Goal: Information Seeking & Learning: Learn about a topic

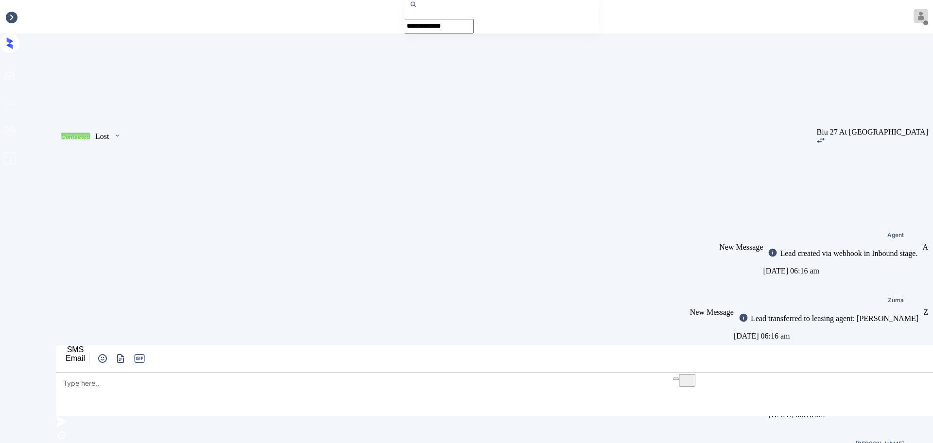
scroll to position [1004, 0]
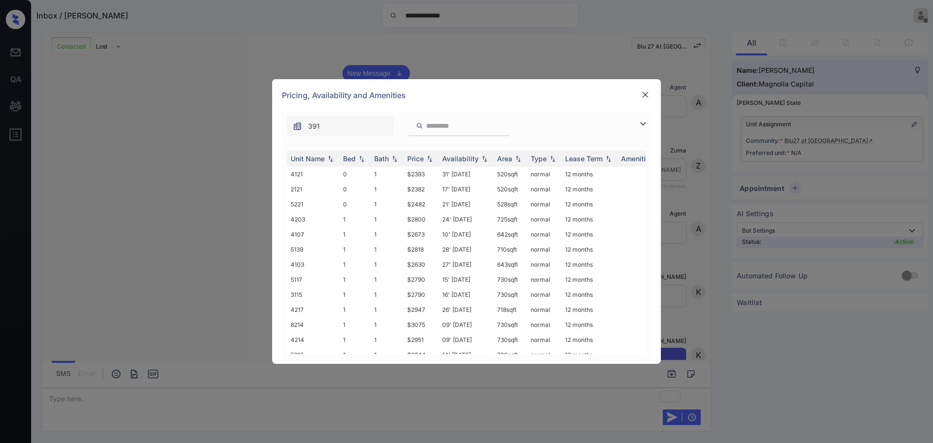
scroll to position [1004, 0]
click at [639, 92] on div "Pricing, Availability and Amenities" at bounding box center [466, 95] width 389 height 32
click at [646, 125] on img at bounding box center [643, 124] width 12 height 12
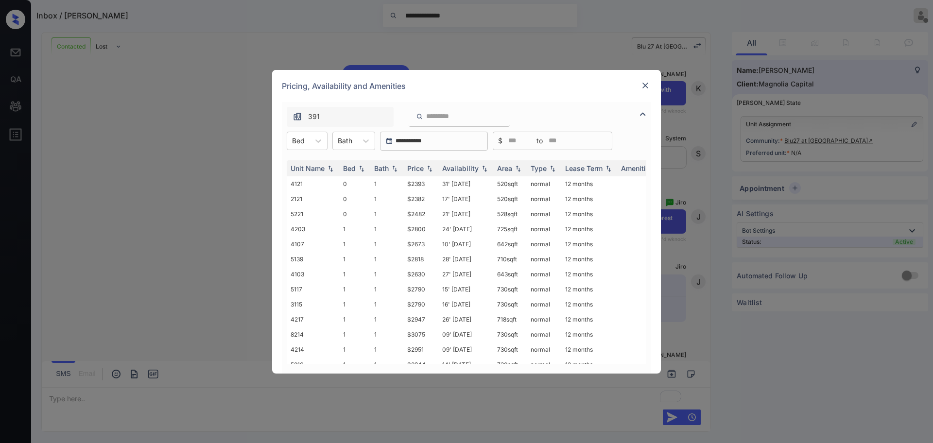
click at [315, 151] on div "Unit Name Bed Bath Price Availability Area Type Lease Term Amenities 4121 0 1 $…" at bounding box center [466, 262] width 369 height 223
click at [313, 146] on div at bounding box center [318, 140] width 17 height 17
click at [300, 194] on div "2" at bounding box center [307, 199] width 41 height 17
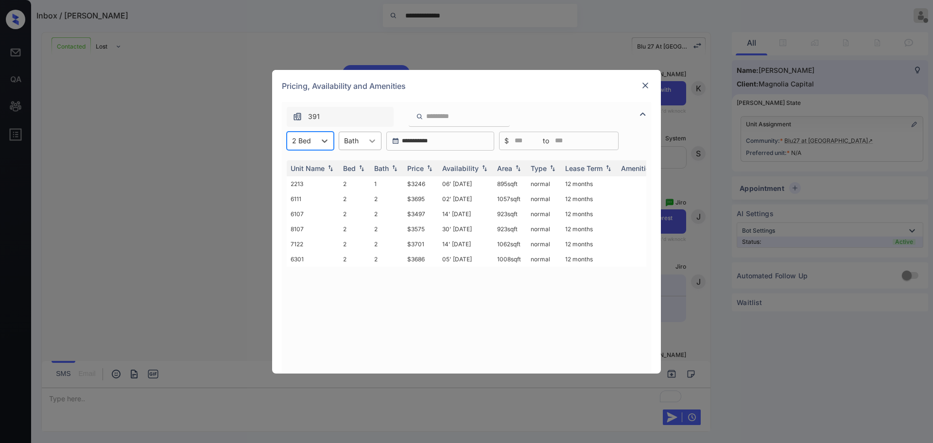
click at [375, 138] on icon at bounding box center [372, 141] width 10 height 10
click at [359, 160] on div "1" at bounding box center [360, 164] width 43 height 17
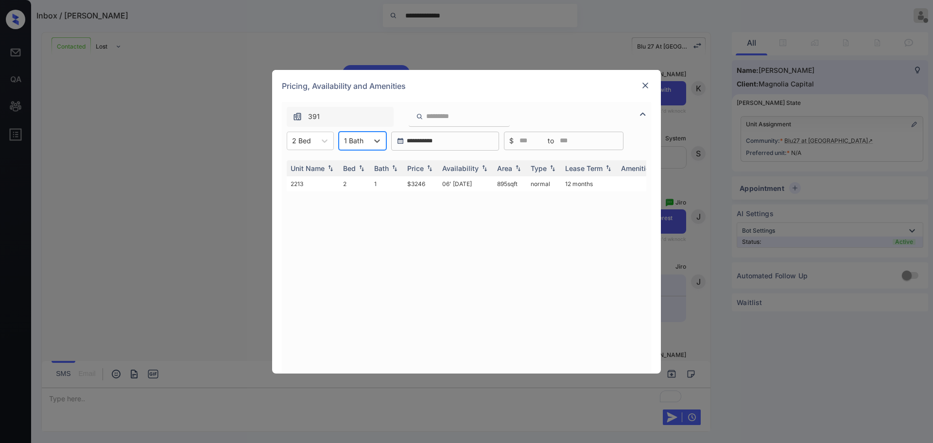
click at [352, 144] on div at bounding box center [353, 141] width 19 height 10
click at [358, 189] on div "2" at bounding box center [363, 182] width 48 height 17
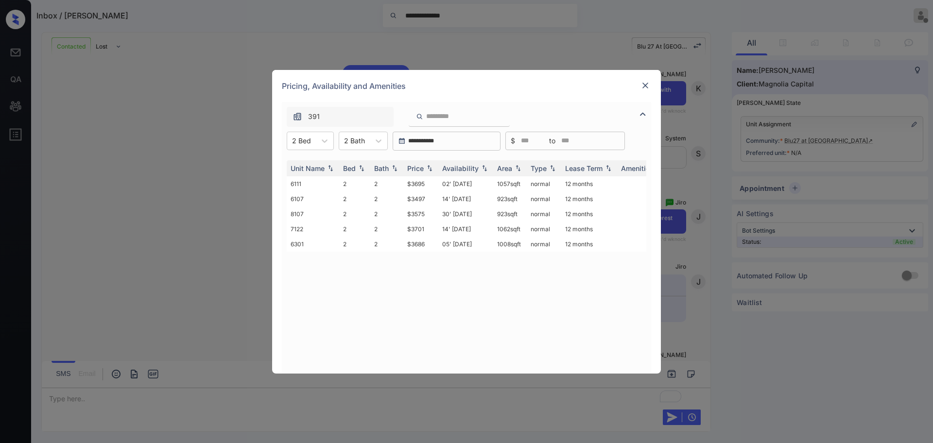
click at [645, 85] on img at bounding box center [646, 86] width 10 height 10
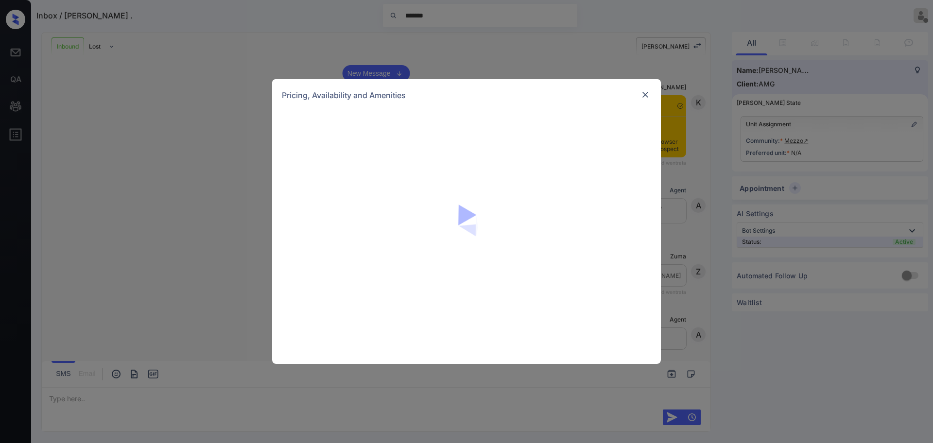
scroll to position [610, 0]
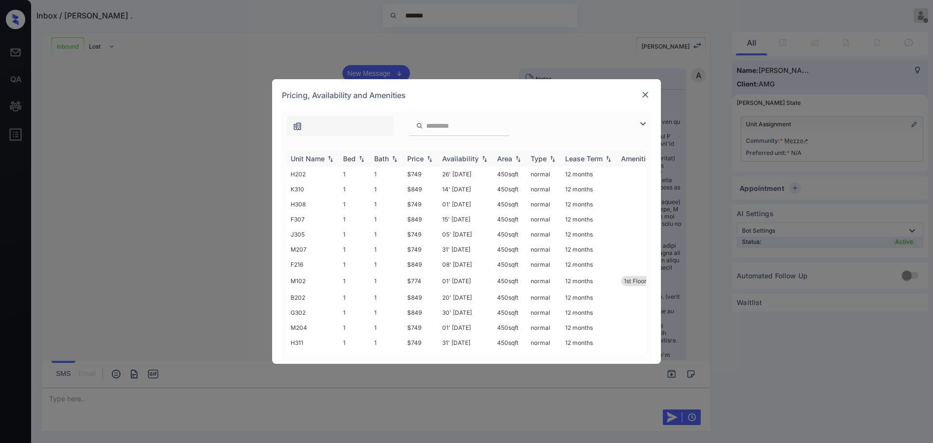
click at [418, 162] on div "Price" at bounding box center [415, 159] width 17 height 8
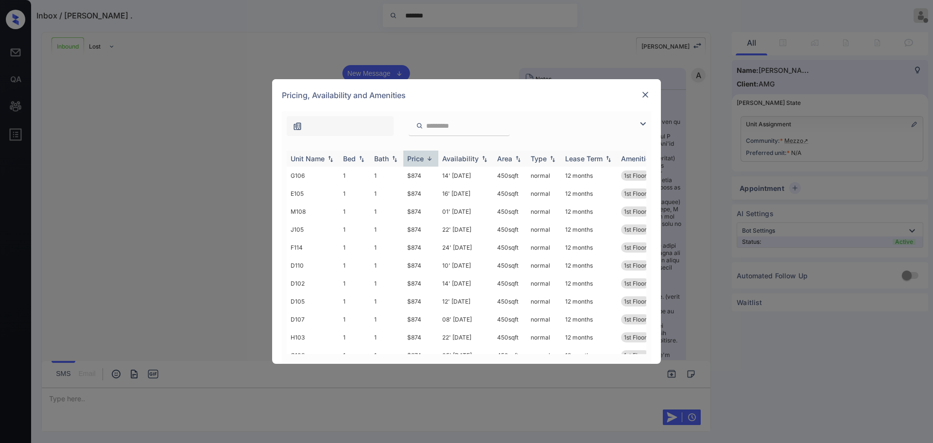
click at [418, 162] on div "Price" at bounding box center [415, 159] width 17 height 8
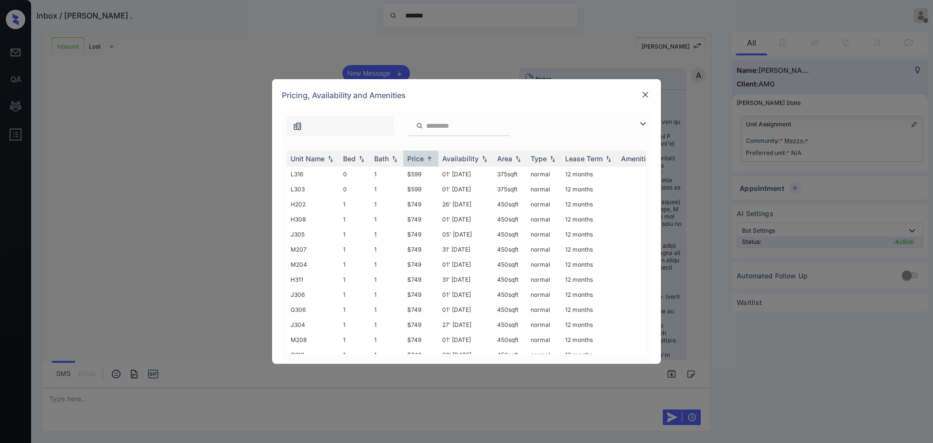
click at [644, 96] on img at bounding box center [646, 95] width 10 height 10
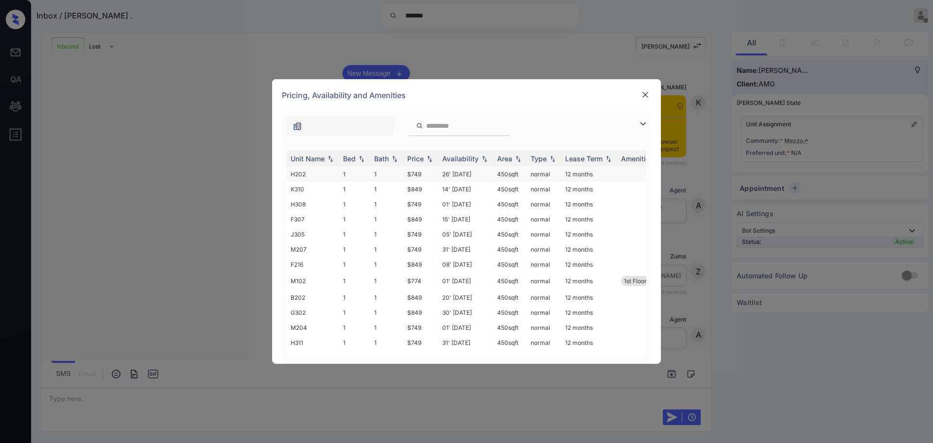
scroll to position [610, 0]
click at [415, 160] on div "Price" at bounding box center [415, 159] width 17 height 8
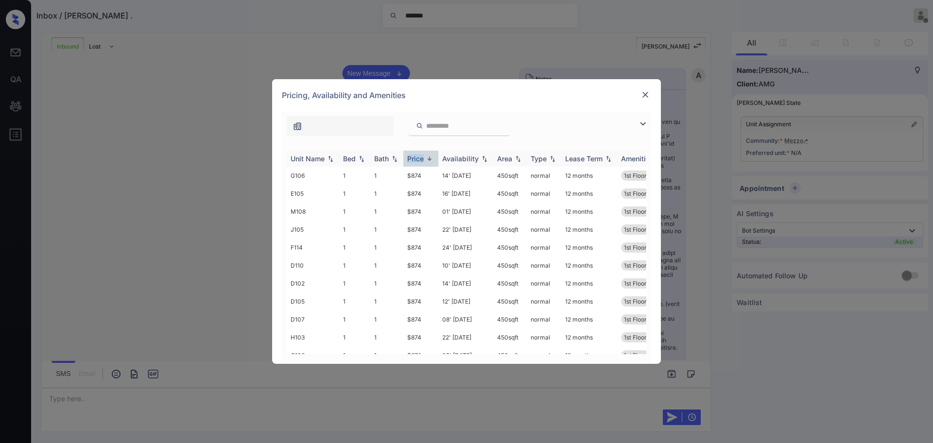
click at [415, 160] on div "Price" at bounding box center [415, 159] width 17 height 8
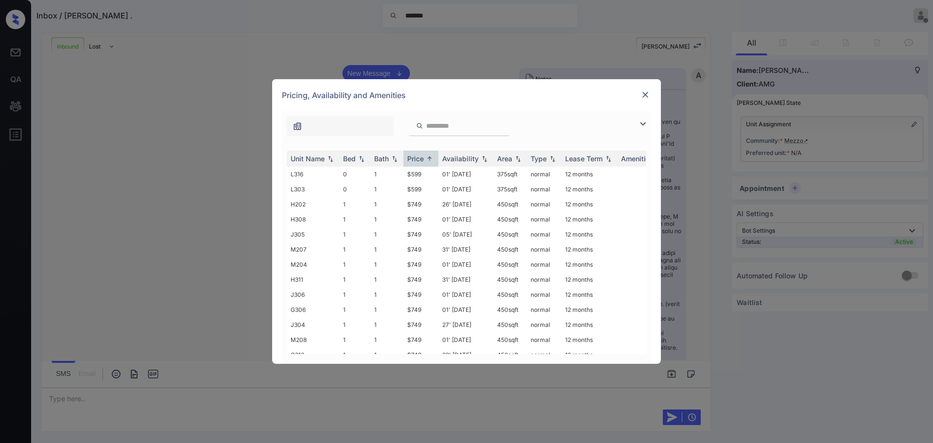
click at [640, 92] on div at bounding box center [646, 95] width 12 height 12
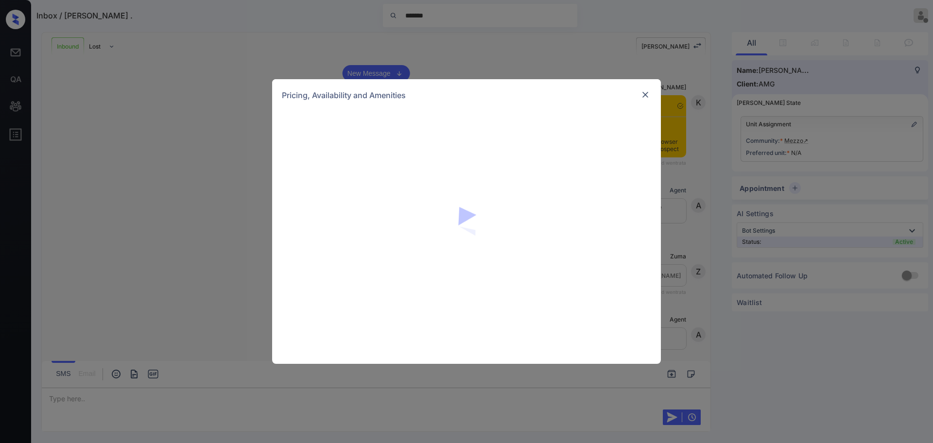
scroll to position [610, 0]
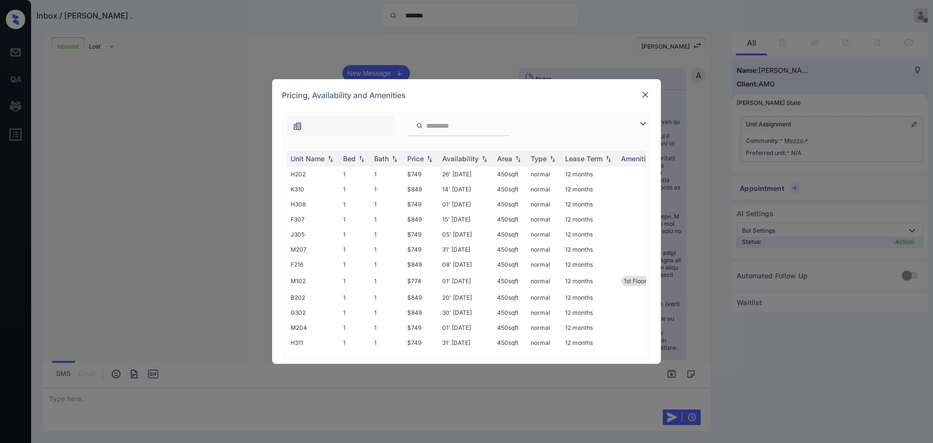
click at [641, 125] on img at bounding box center [643, 124] width 12 height 12
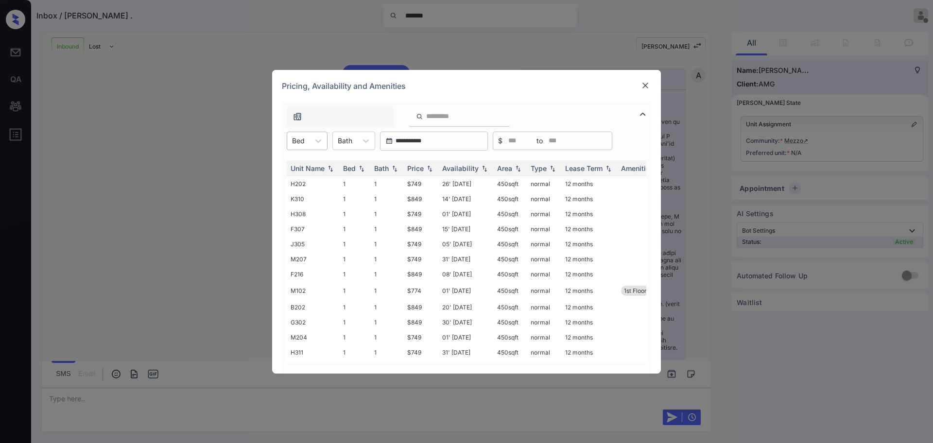
click at [316, 150] on div "Bed" at bounding box center [307, 141] width 41 height 18
click at [408, 162] on th "Price" at bounding box center [420, 168] width 35 height 16
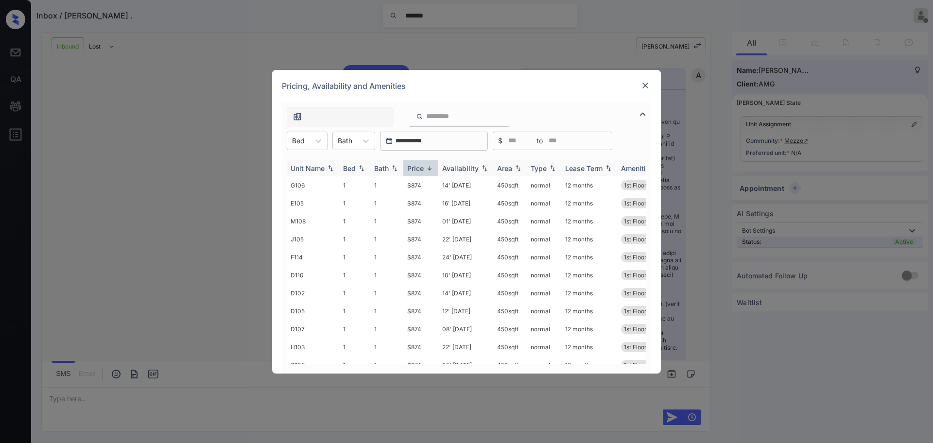
click at [411, 162] on th "Price" at bounding box center [420, 168] width 35 height 16
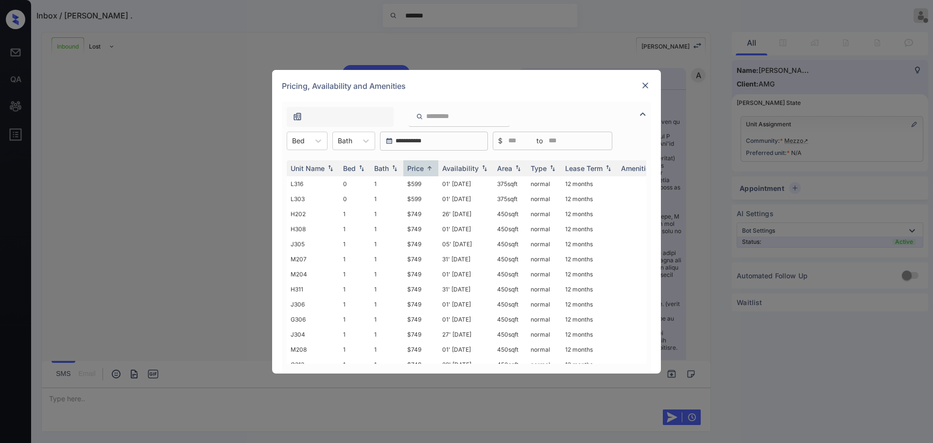
click at [638, 89] on div "Pricing, Availability and Amenities" at bounding box center [466, 86] width 389 height 32
click at [637, 86] on div "Pricing, Availability and Amenities" at bounding box center [466, 86] width 389 height 32
click at [645, 87] on img at bounding box center [646, 86] width 10 height 10
